Goal: Find specific page/section: Find specific page/section

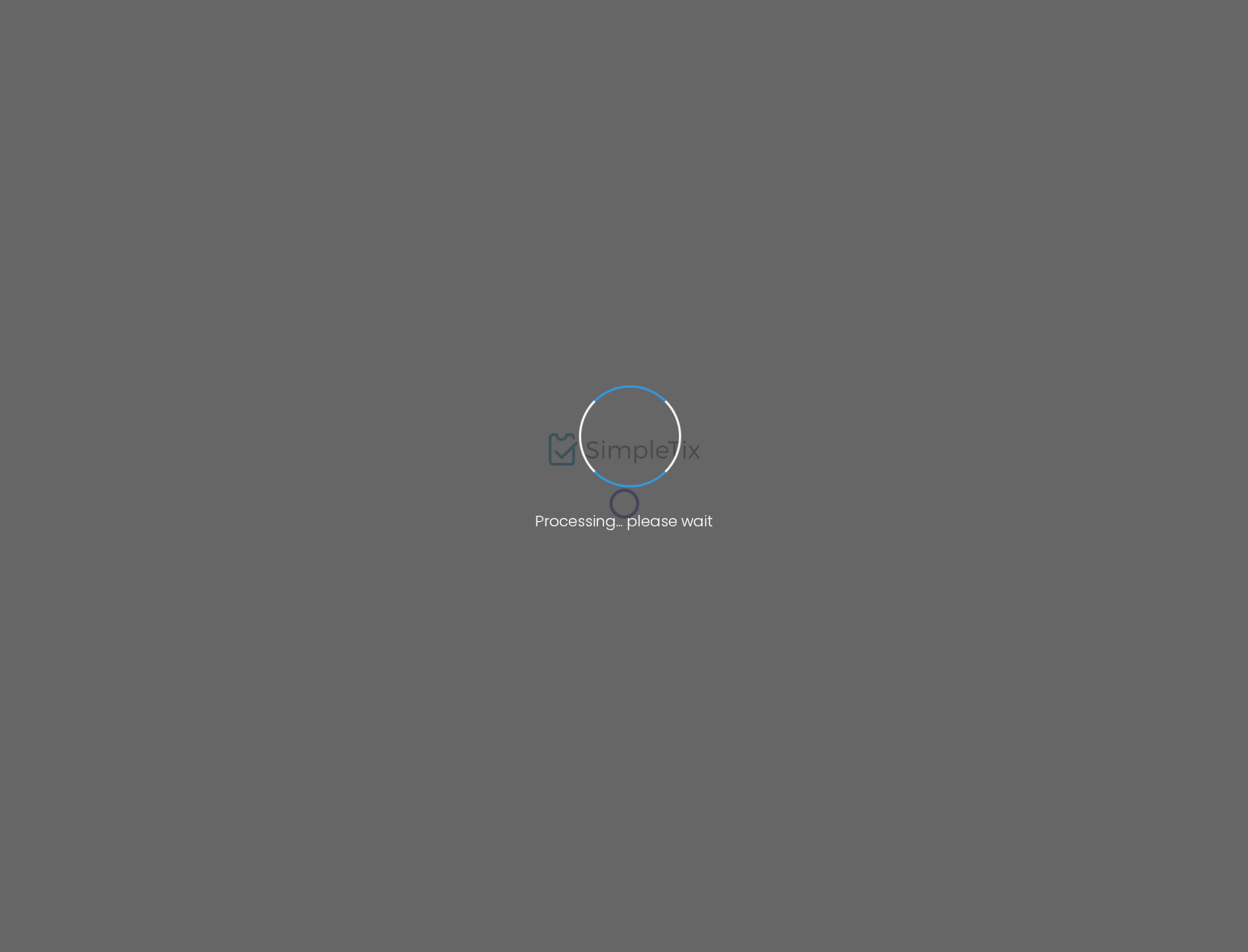
type input "[URL][DOMAIN_NAME]"
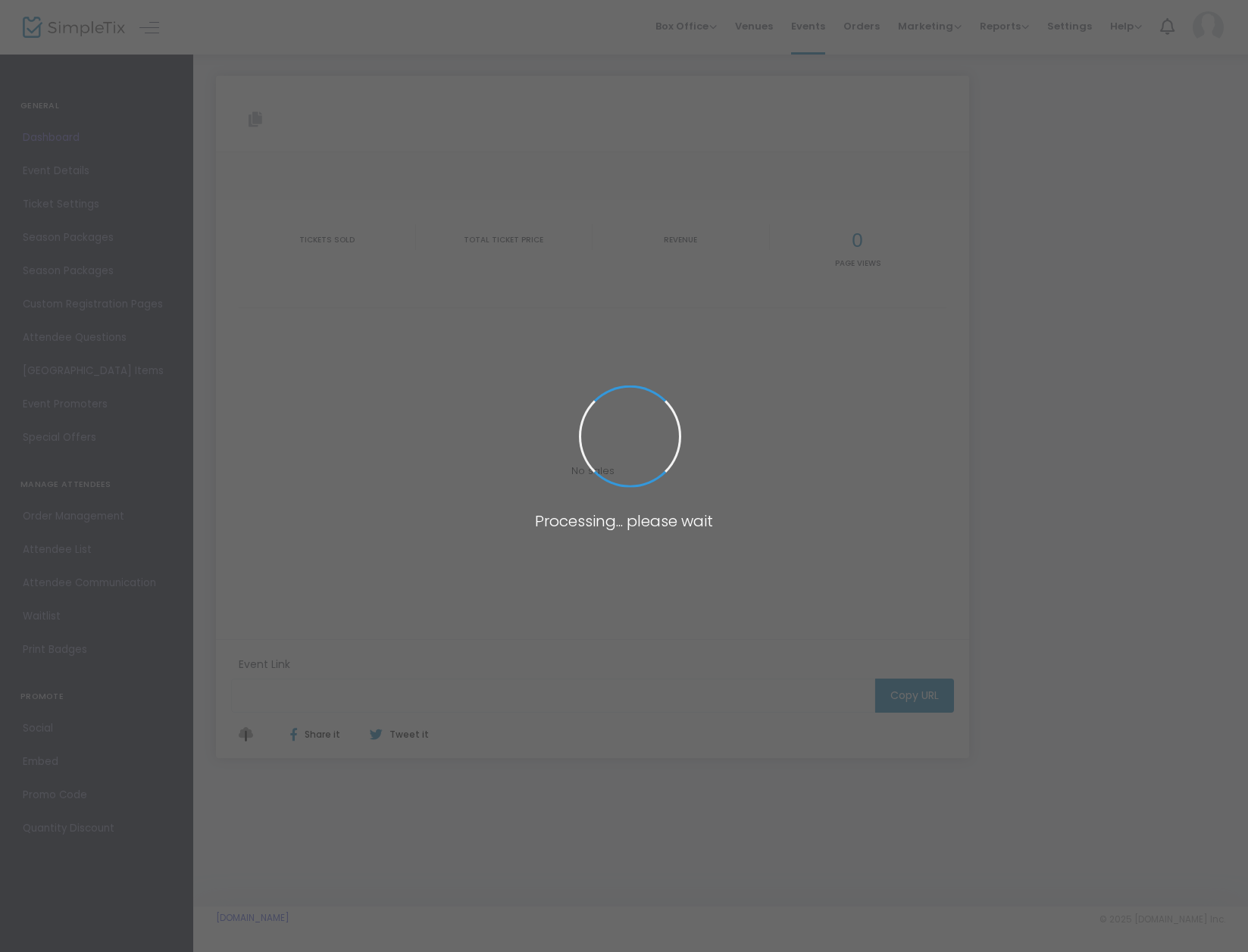
type input "[URL][DOMAIN_NAME]"
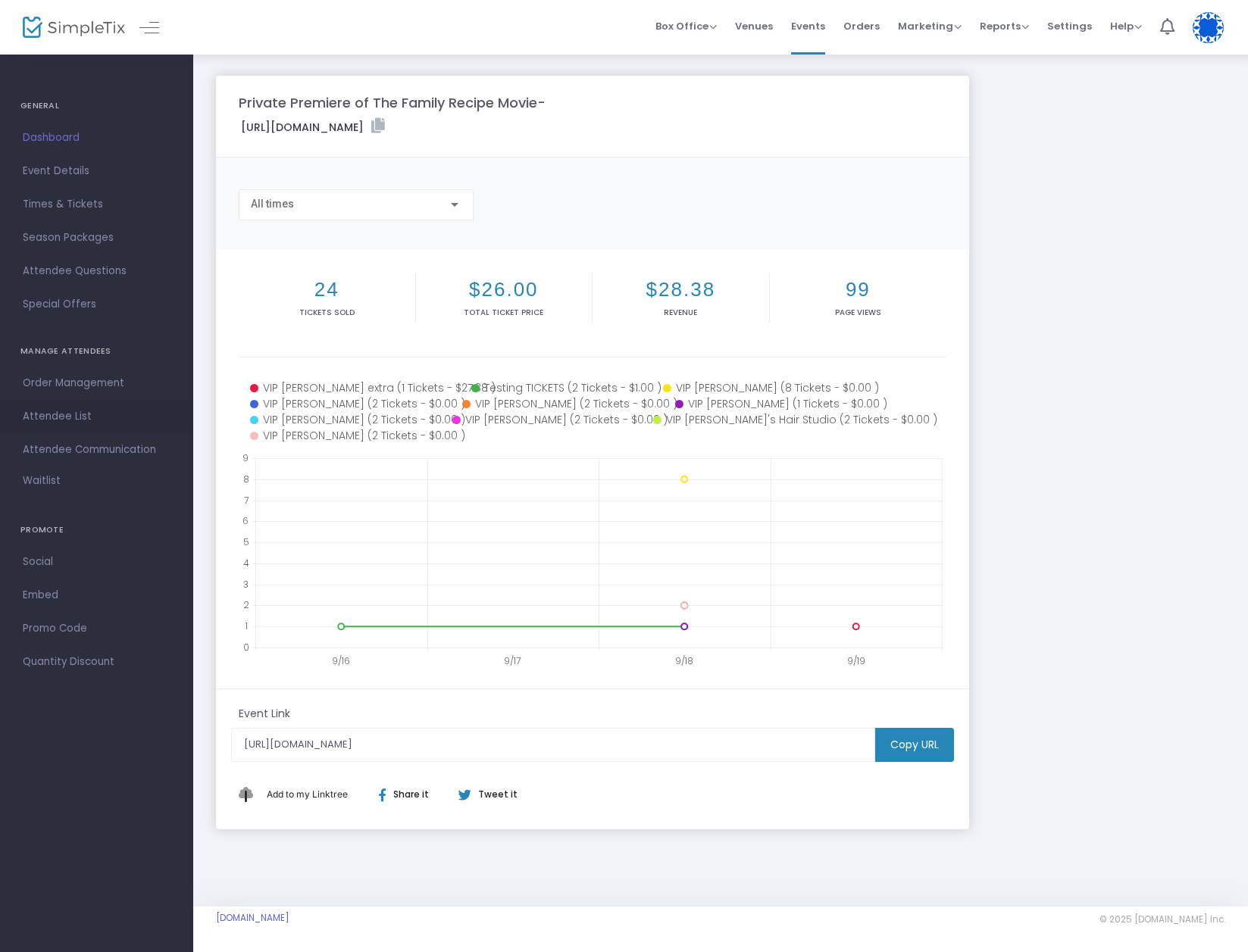
click at [44, 408] on span "Attendee List" at bounding box center [97, 417] width 148 height 20
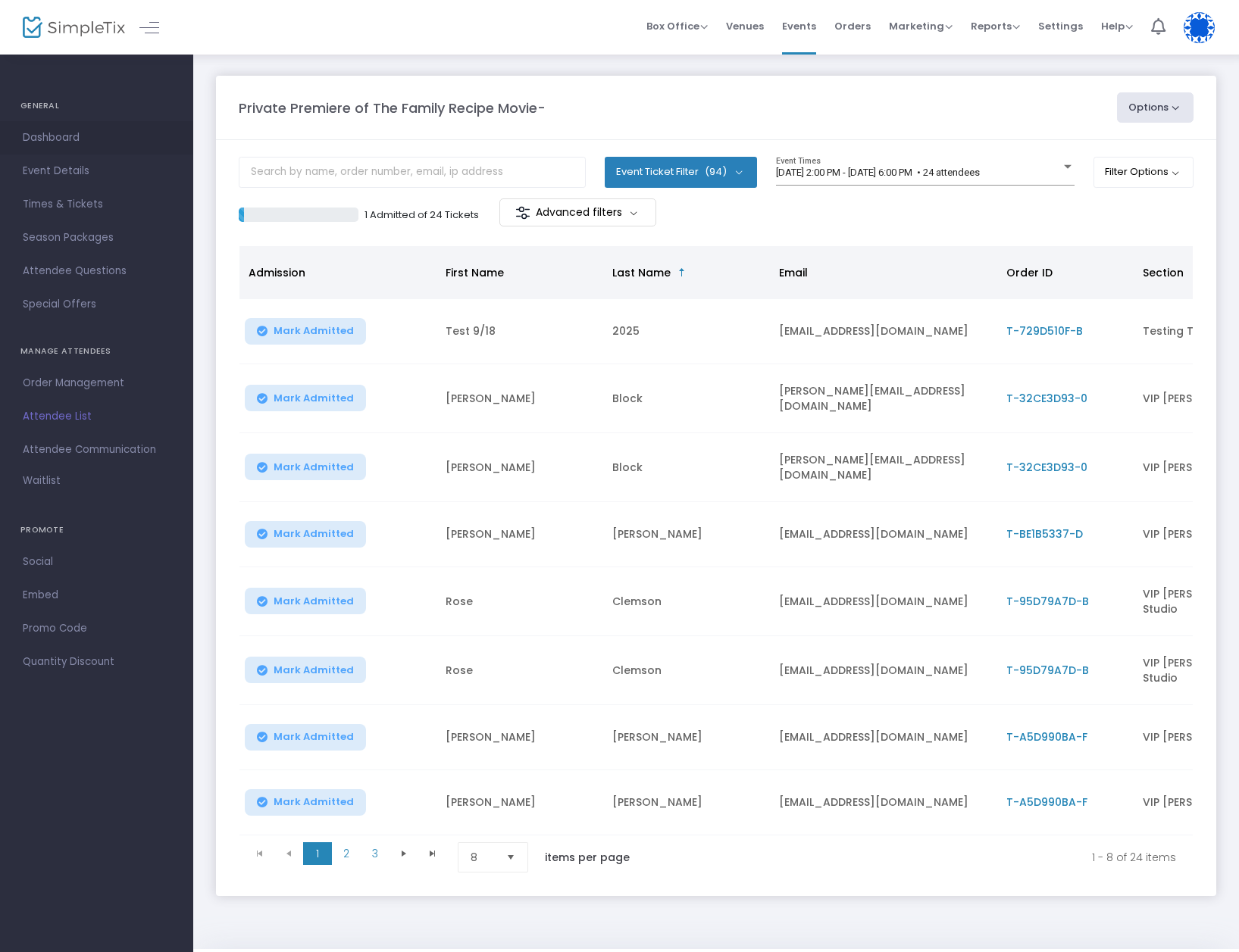
click at [53, 136] on span "Dashboard" at bounding box center [97, 138] width 148 height 20
